Goal: Contribute content: Add original content to the website for others to see

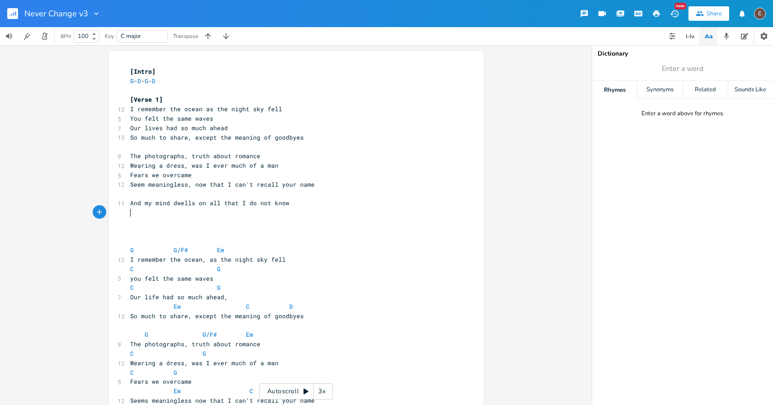
scroll to position [0, 73]
click at [14, 8] on button "Back to Library" at bounding box center [16, 14] width 18 height 22
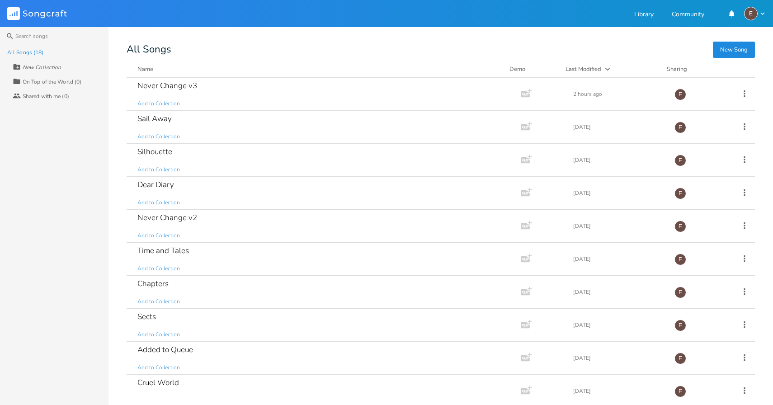
click at [748, 53] on button "New Song" at bounding box center [733, 50] width 42 height 16
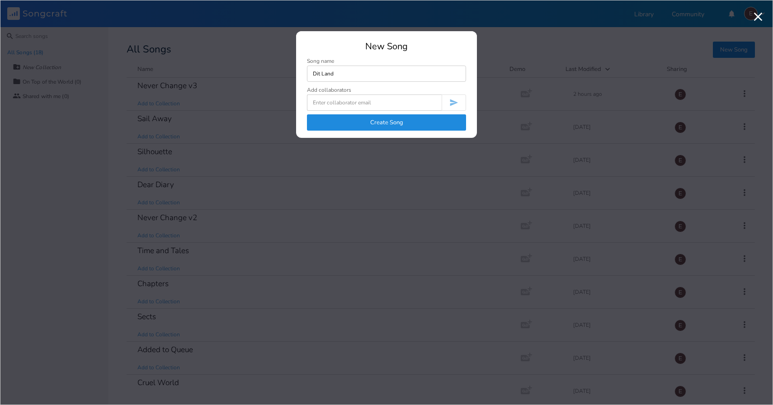
type input "Dit Land"
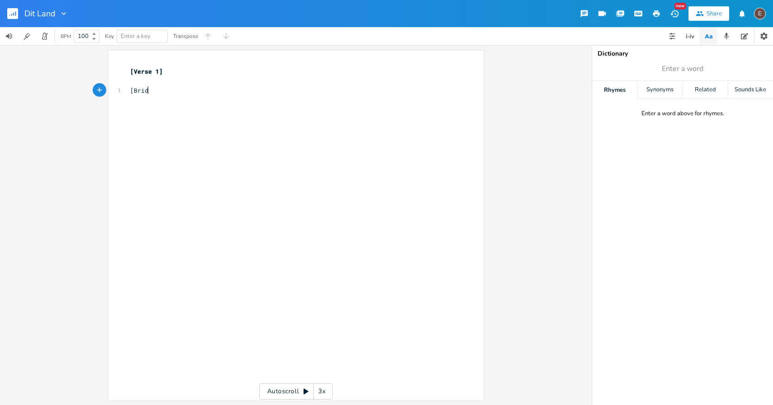
type textarea "[Bridge"
type textarea "Bri"
type textarea "Bridge]"
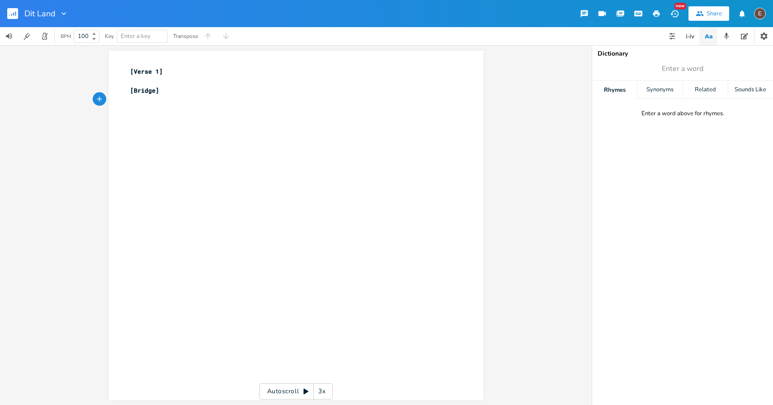
paste textarea "["
click at [203, 117] on pre "Is het einde van mij" at bounding box center [291, 118] width 326 height 9
type textarea "["
type textarea "[Chorus["
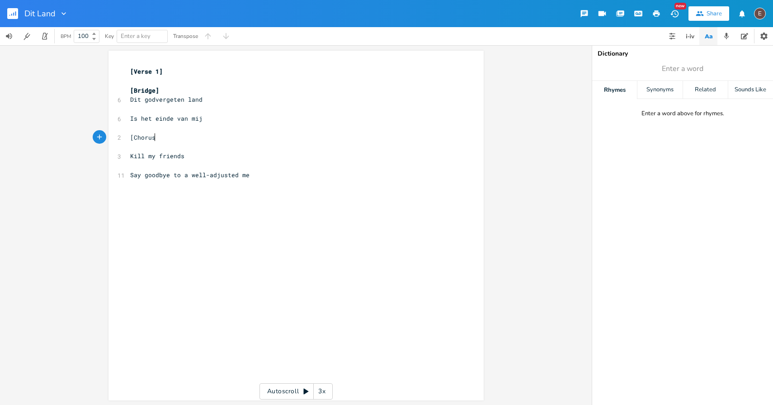
type textarea "]"
click at [179, 143] on pre "​" at bounding box center [291, 146] width 326 height 9
click at [172, 161] on pre "Say goodbye to a well-adjusted me" at bounding box center [291, 165] width 326 height 9
click at [193, 108] on pre "​" at bounding box center [291, 108] width 326 height 9
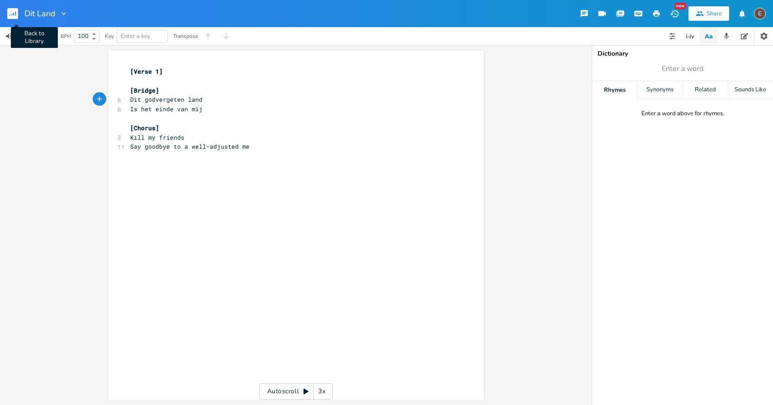
click at [15, 17] on rect "button" at bounding box center [12, 13] width 11 height 11
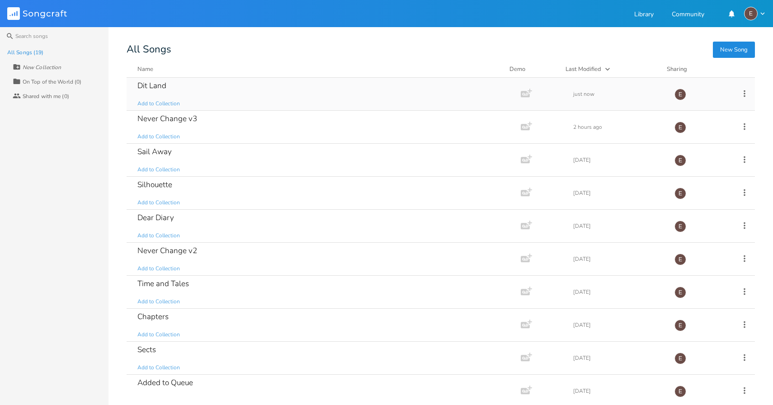
click at [266, 101] on div "Dit Land Add to Collection" at bounding box center [321, 94] width 369 height 33
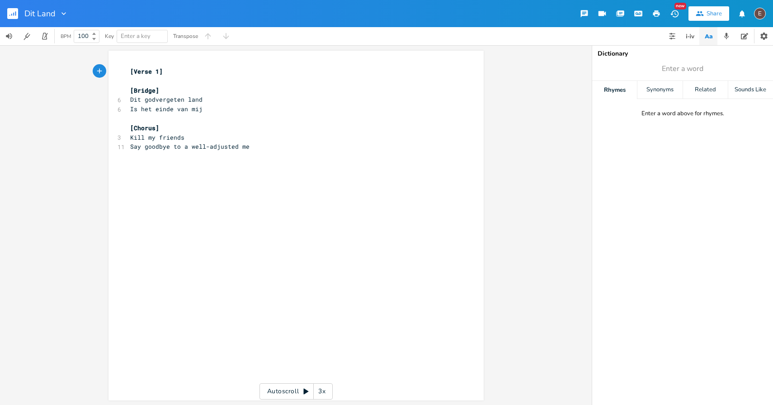
scroll to position [1, 0]
click at [123, 72] on div "xxxxxxxxxx [Verse 1] ​ [Bridge] 6 Dit godvergeten land 6 Is het einde van mij ​…" at bounding box center [295, 225] width 375 height 350
click at [128, 70] on pre "[Verse 1]" at bounding box center [291, 70] width 326 height 9
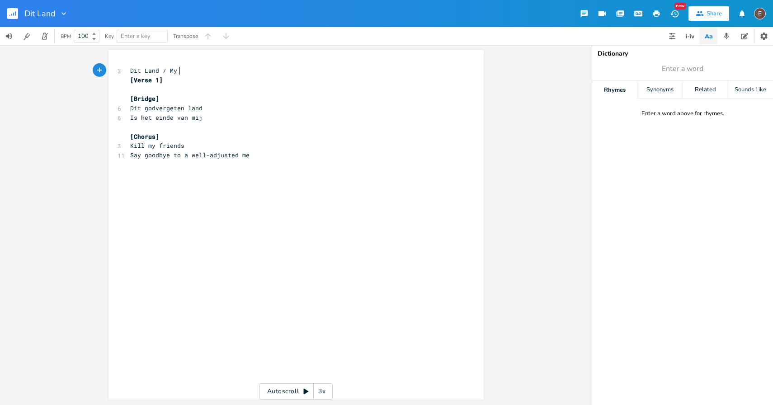
type textarea "Dit Land / My Hiou"
type textarea "Ouse"
type textarea "o"
type textarea "use"
type textarea "ouse"
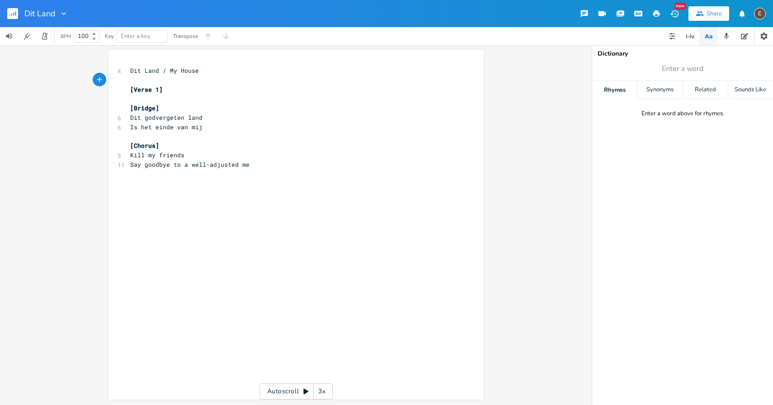
scroll to position [0, 0]
